Goal: Task Accomplishment & Management: Use online tool/utility

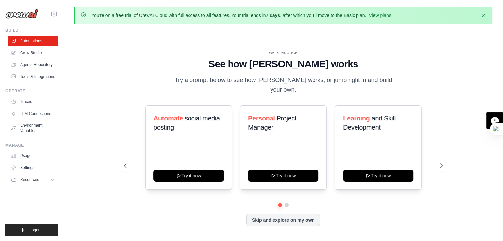
scroll to position [23, 0]
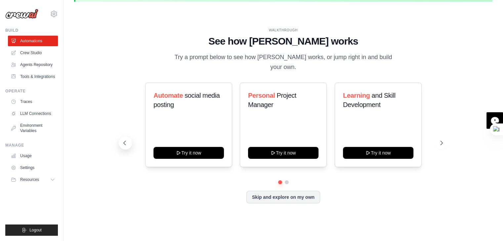
click at [128, 138] on button at bounding box center [125, 142] width 13 height 13
click at [440, 136] on button at bounding box center [440, 142] width 13 height 13
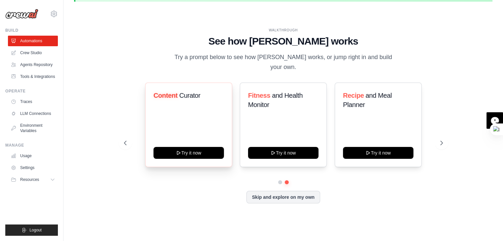
click at [202, 91] on h3 "Content Curator" at bounding box center [188, 95] width 70 height 9
click at [212, 123] on div "Content Curator Try it now" at bounding box center [188, 125] width 87 height 85
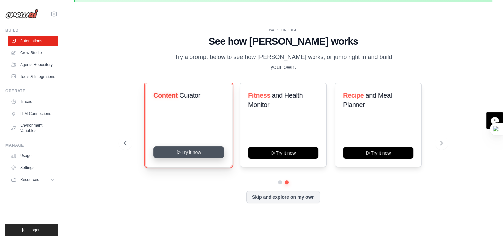
click at [210, 146] on button "Try it now" at bounding box center [188, 152] width 70 height 12
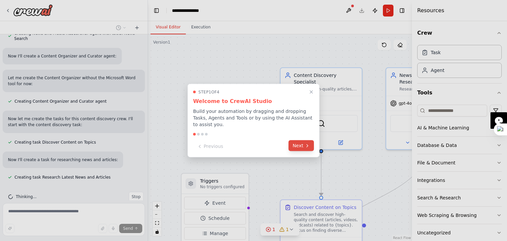
click at [304, 140] on button "Next" at bounding box center [301, 145] width 25 height 11
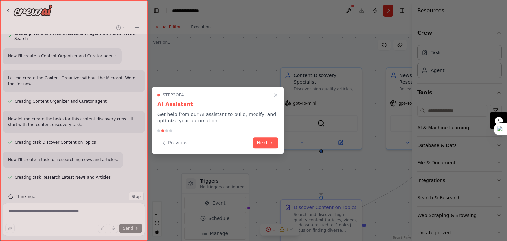
scroll to position [416, 0]
click at [264, 140] on button "Next" at bounding box center [265, 142] width 25 height 11
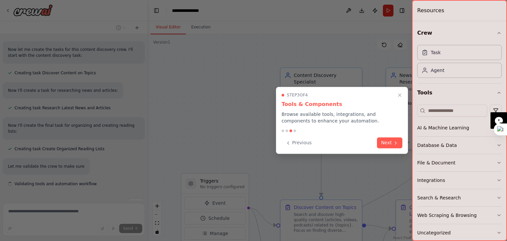
scroll to position [486, 0]
click at [389, 146] on button "Next" at bounding box center [389, 142] width 25 height 11
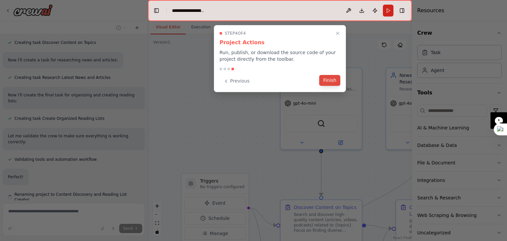
scroll to position [521, 0]
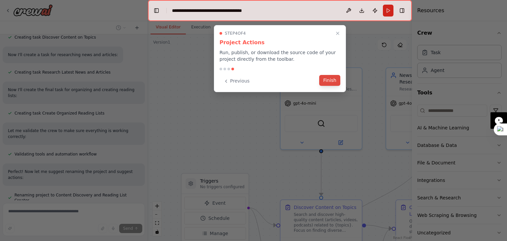
click at [334, 82] on button "Finish" at bounding box center [329, 80] width 21 height 11
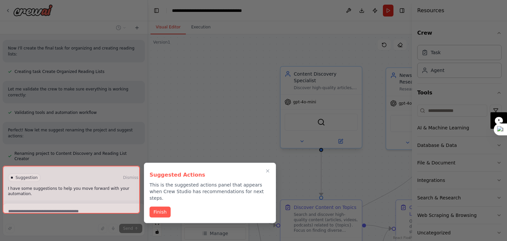
scroll to position [575, 0]
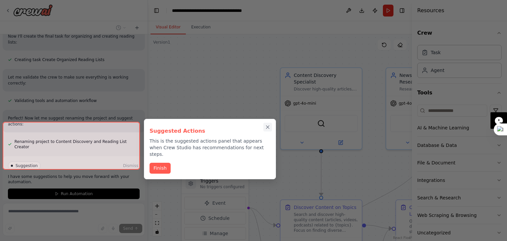
click at [269, 130] on icon "Close walkthrough" at bounding box center [268, 127] width 6 height 6
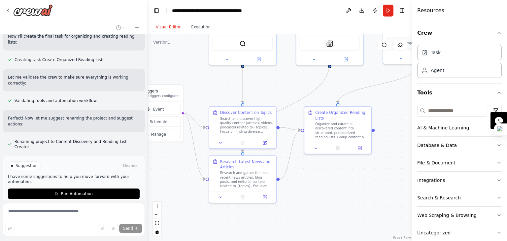
drag, startPoint x: 270, startPoint y: 175, endPoint x: 217, endPoint y: 93, distance: 97.2
click at [217, 93] on div ".deletable-edge-delete-btn { width: 20px; height: 20px; border: 0px solid #ffff…" at bounding box center [280, 137] width 264 height 207
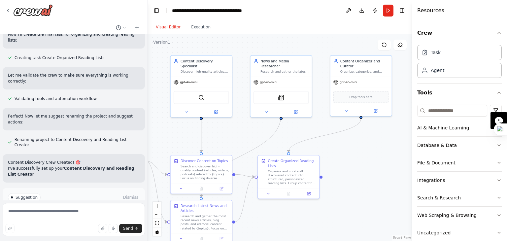
drag, startPoint x: 300, startPoint y: 89, endPoint x: 255, endPoint y: 140, distance: 67.9
click at [255, 140] on div ".deletable-edge-delete-btn { width: 20px; height: 20px; border: 0px solid #ffff…" at bounding box center [280, 137] width 264 height 207
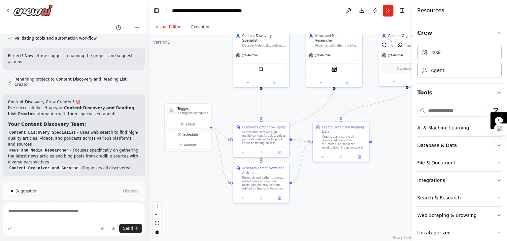
drag, startPoint x: 237, startPoint y: 147, endPoint x: 290, endPoint y: 114, distance: 62.2
click at [290, 114] on div ".deletable-edge-delete-btn { width: 20px; height: 20px; border: 0px solid #ffff…" at bounding box center [280, 137] width 264 height 207
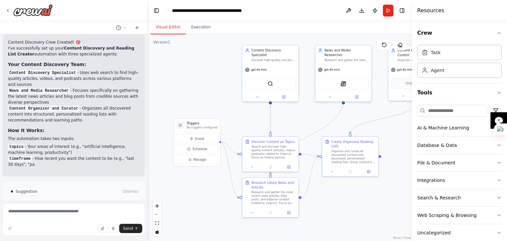
drag, startPoint x: 195, startPoint y: 185, endPoint x: 204, endPoint y: 200, distance: 16.8
click at [204, 200] on div ".deletable-edge-delete-btn { width: 20px; height: 20px; border: 0px solid #ffff…" at bounding box center [280, 137] width 264 height 207
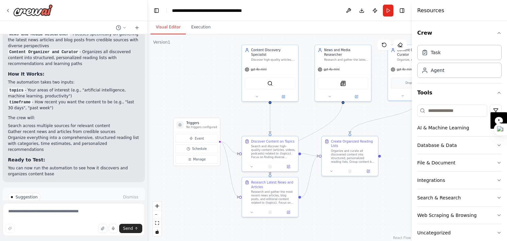
click at [118, 220] on button "Run Automation" at bounding box center [74, 225] width 132 height 11
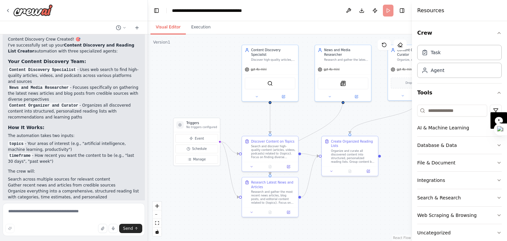
scroll to position [706, 0]
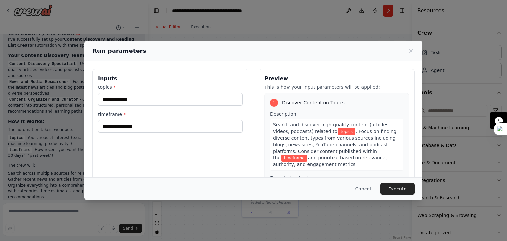
click at [416, 49] on div "Run parameters" at bounding box center [254, 51] width 338 height 20
click at [413, 48] on icon at bounding box center [411, 51] width 7 height 7
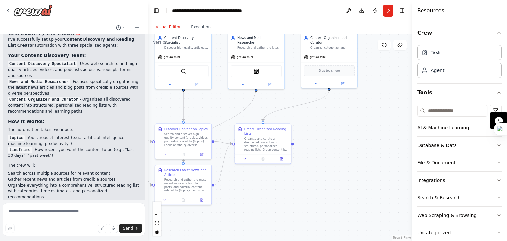
drag, startPoint x: 360, startPoint y: 195, endPoint x: 267, endPoint y: 180, distance: 94.3
click at [267, 180] on div ".deletable-edge-delete-btn { width: 20px; height: 20px; border: 0px solid #ffff…" at bounding box center [280, 137] width 264 height 207
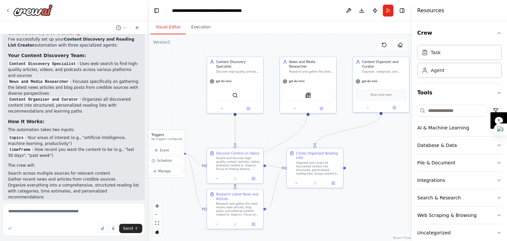
drag, startPoint x: 307, startPoint y: 174, endPoint x: 382, endPoint y: 207, distance: 82.8
click at [382, 207] on div ".deletable-edge-delete-btn { width: 20px; height: 20px; border: 0px solid #ffff…" at bounding box center [280, 137] width 264 height 207
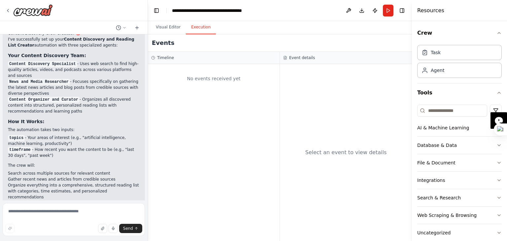
click at [194, 20] on button "Execution" at bounding box center [201, 27] width 30 height 14
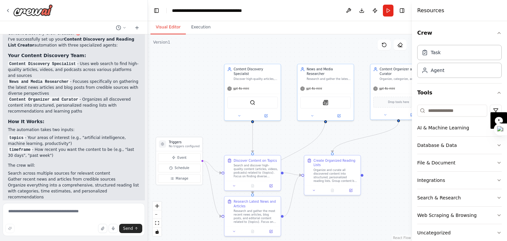
click at [169, 25] on button "Visual Editor" at bounding box center [168, 27] width 35 height 14
click at [9, 11] on icon at bounding box center [7, 10] width 5 height 5
